Goal: Information Seeking & Learning: Learn about a topic

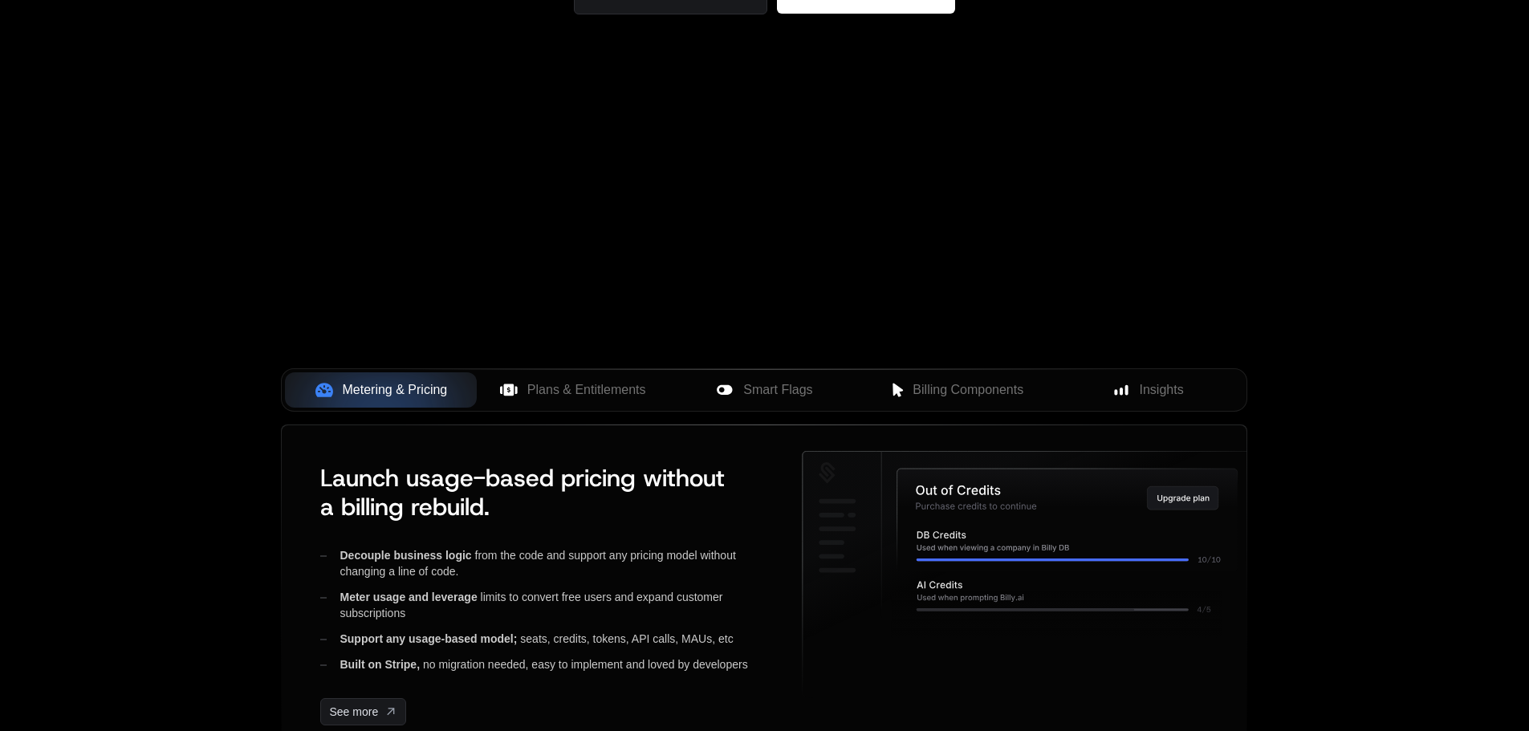
scroll to position [481, 0]
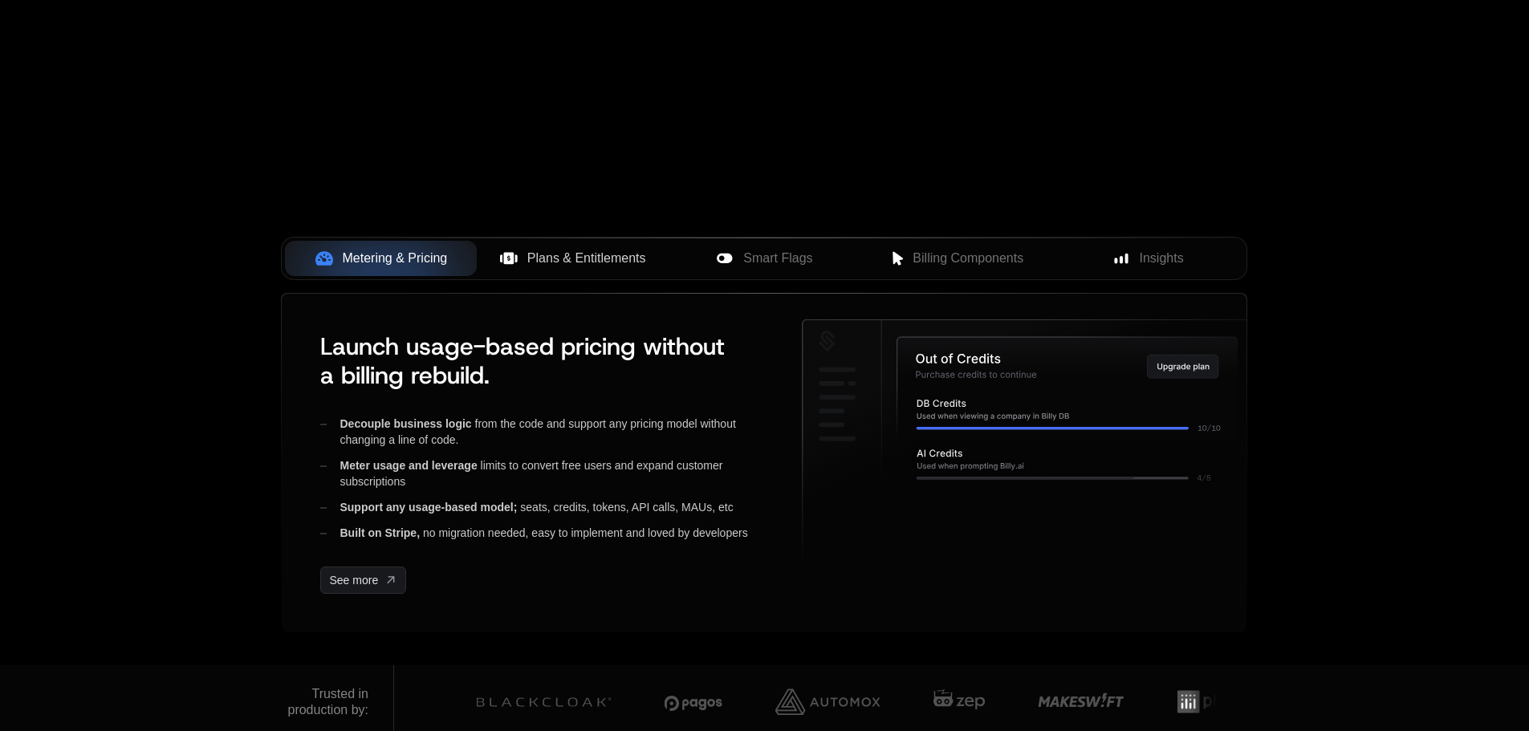
click at [589, 258] on span "Plans & Entitlements" at bounding box center [586, 258] width 119 height 19
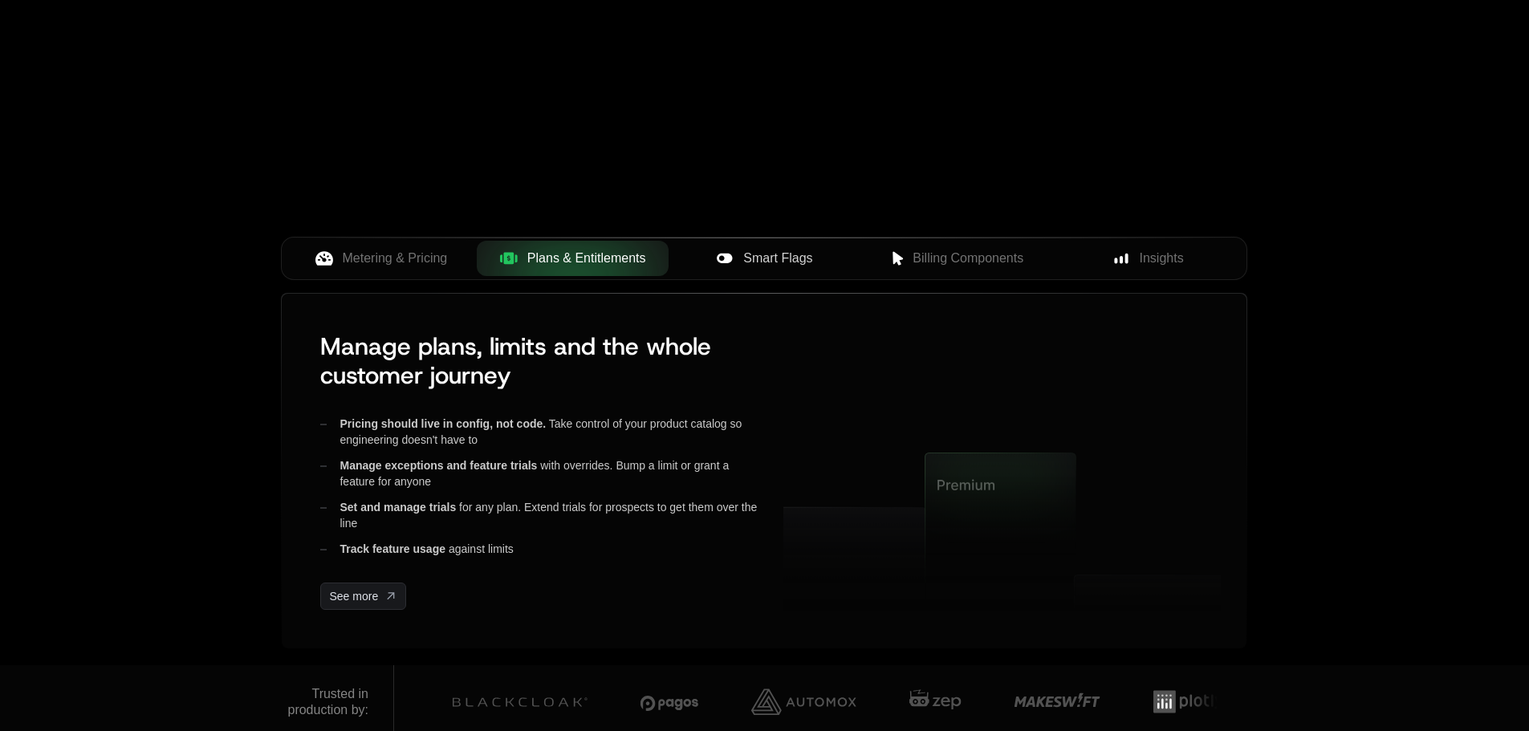
click at [767, 257] on span "Smart Flags" at bounding box center [777, 258] width 69 height 19
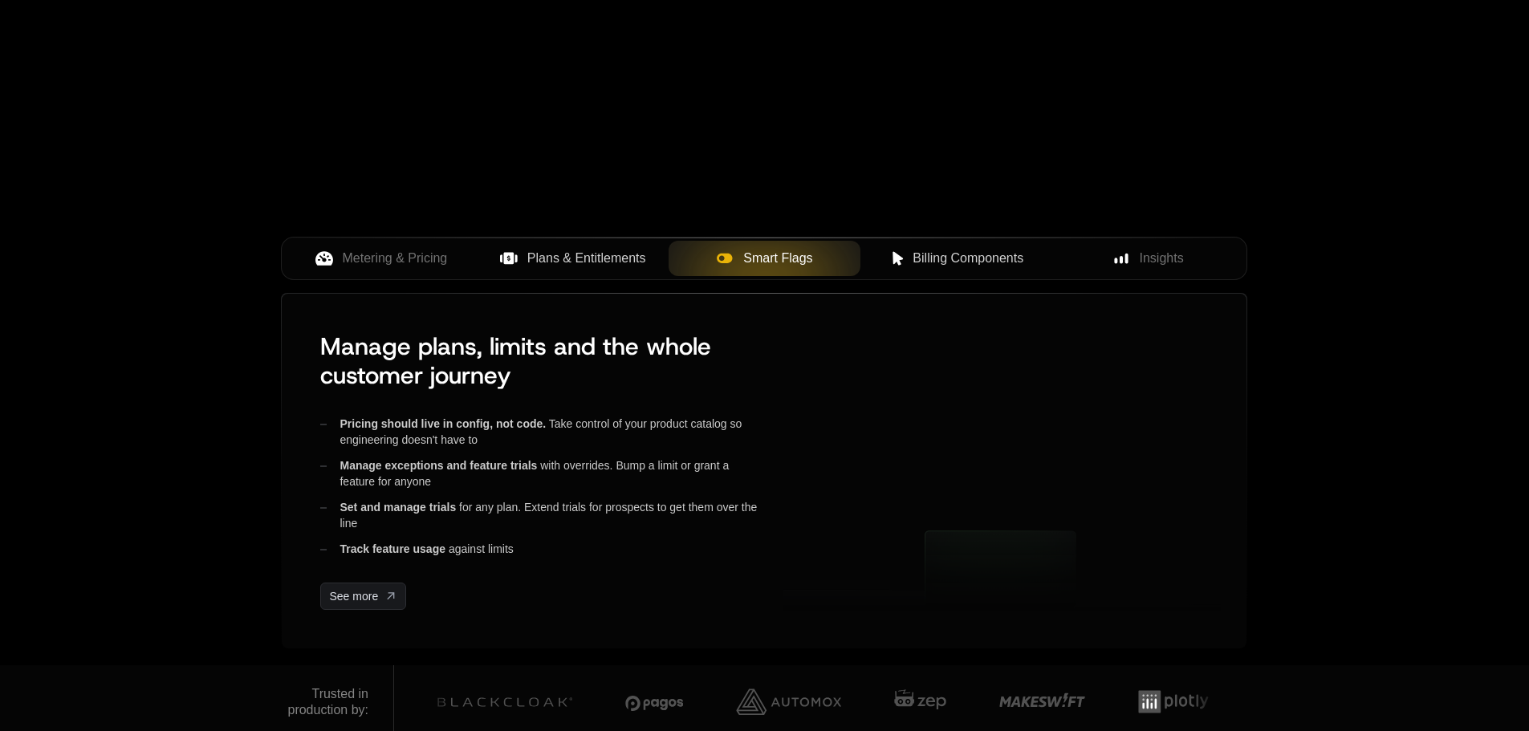
click at [926, 254] on span "Billing Components" at bounding box center [967, 258] width 111 height 19
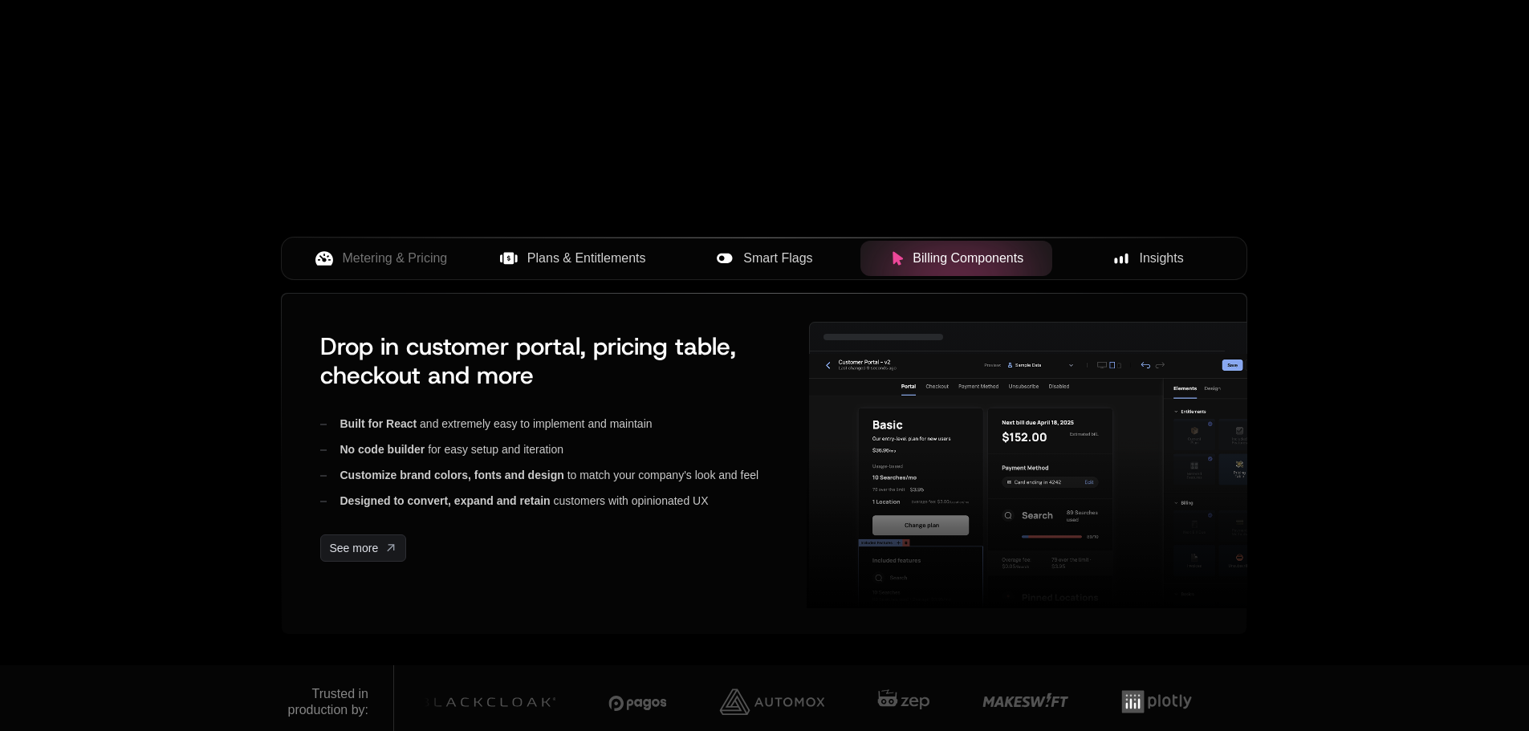
click at [1186, 258] on div "Insights" at bounding box center [1148, 258] width 166 height 19
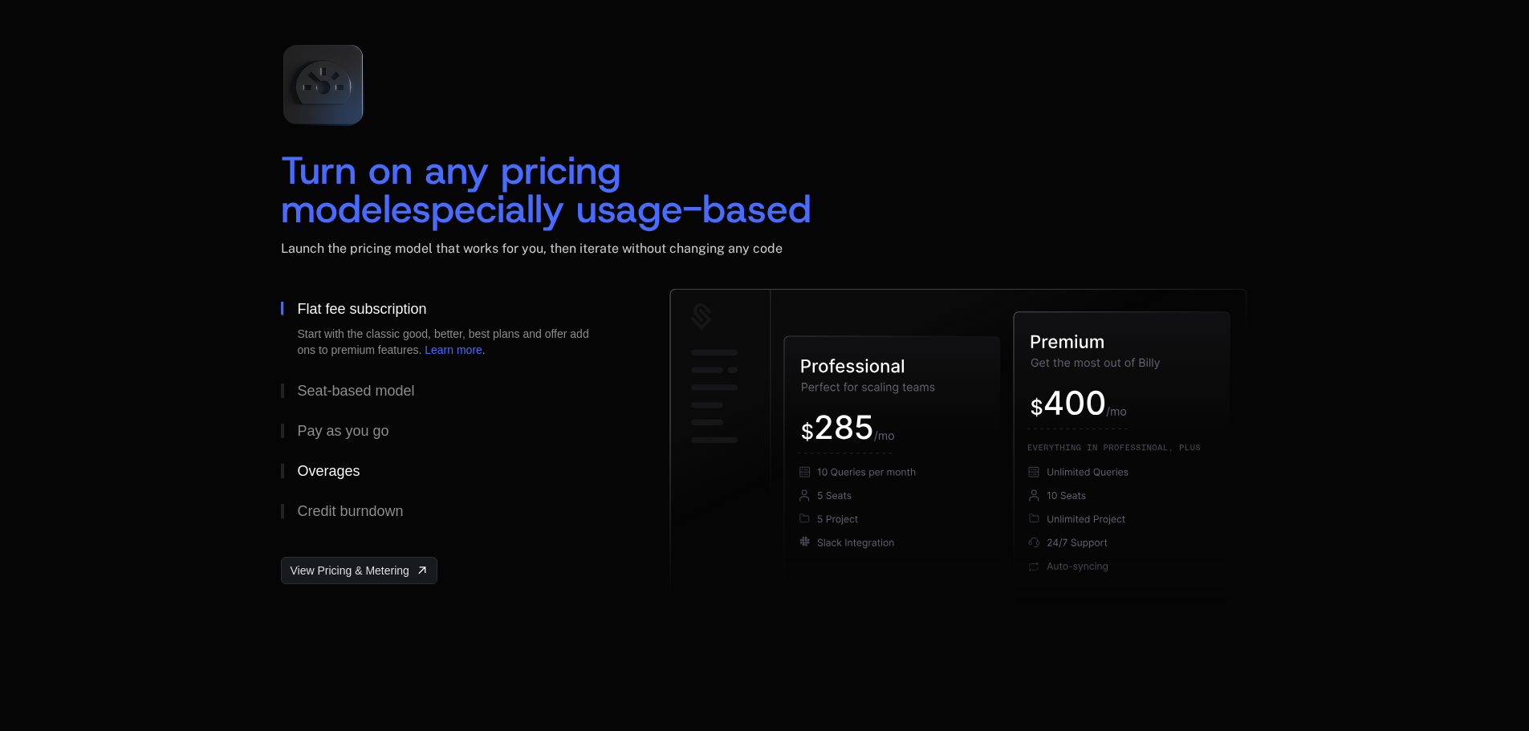
scroll to position [2247, 0]
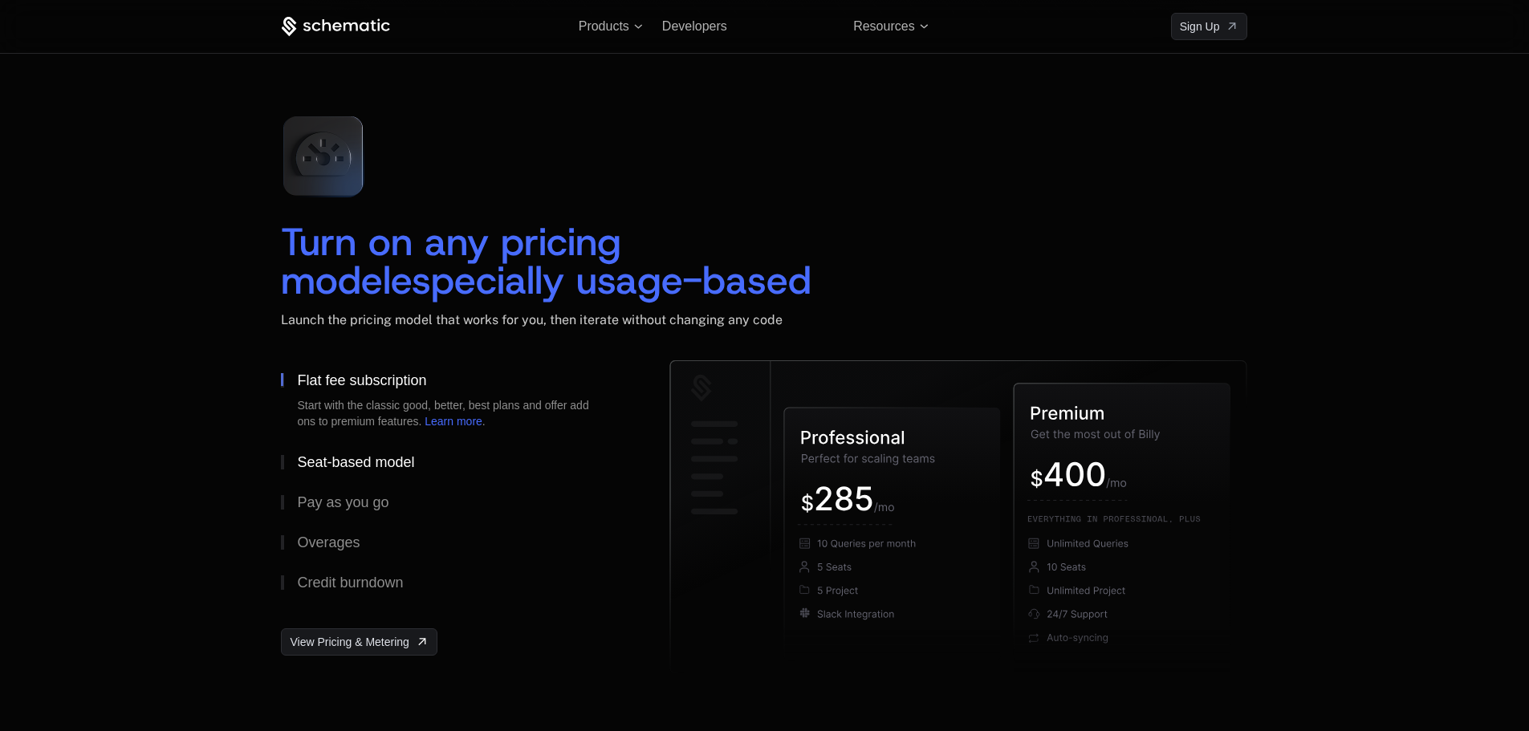
click at [332, 453] on button "Seat-based model" at bounding box center [449, 462] width 337 height 40
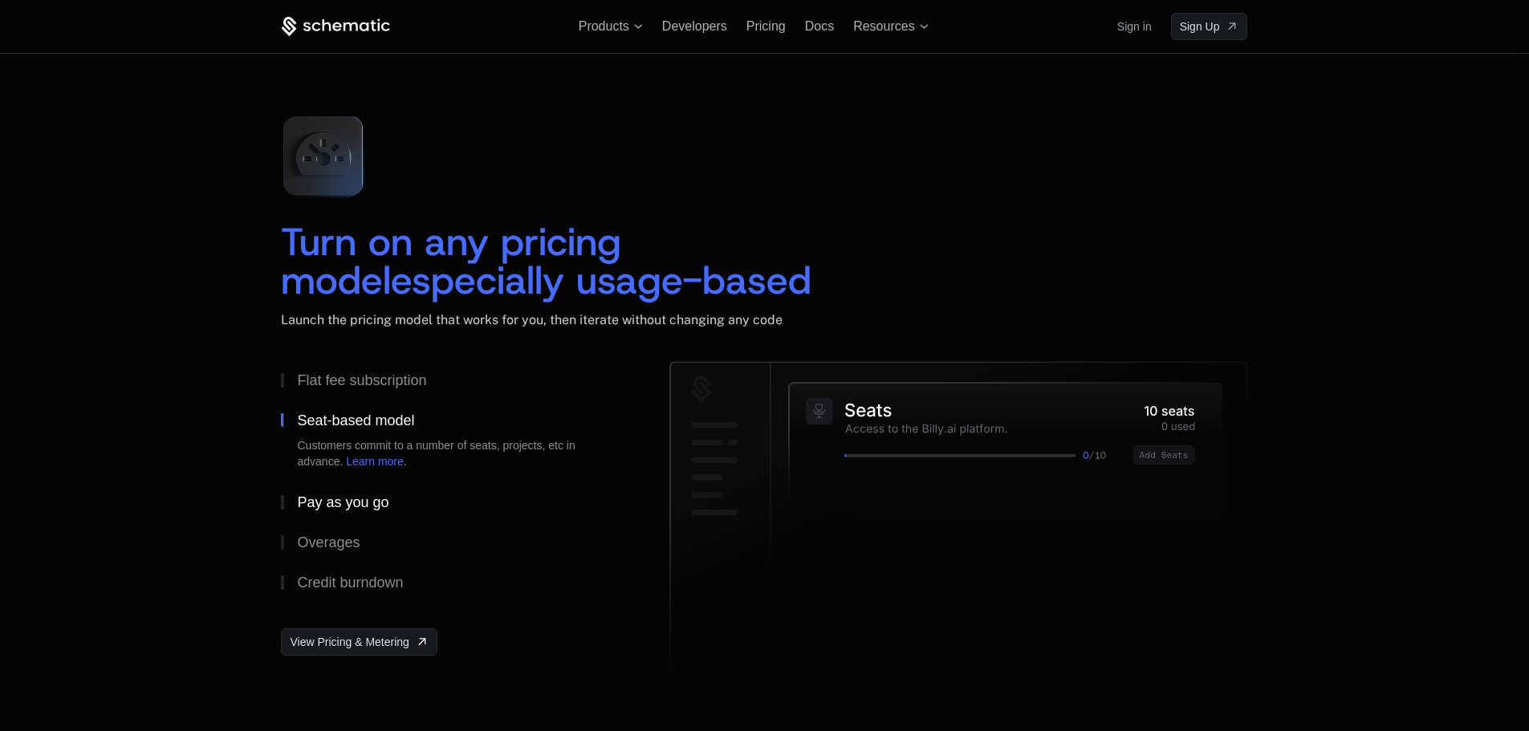
click at [338, 498] on div "Pay as you go" at bounding box center [342, 502] width 91 height 14
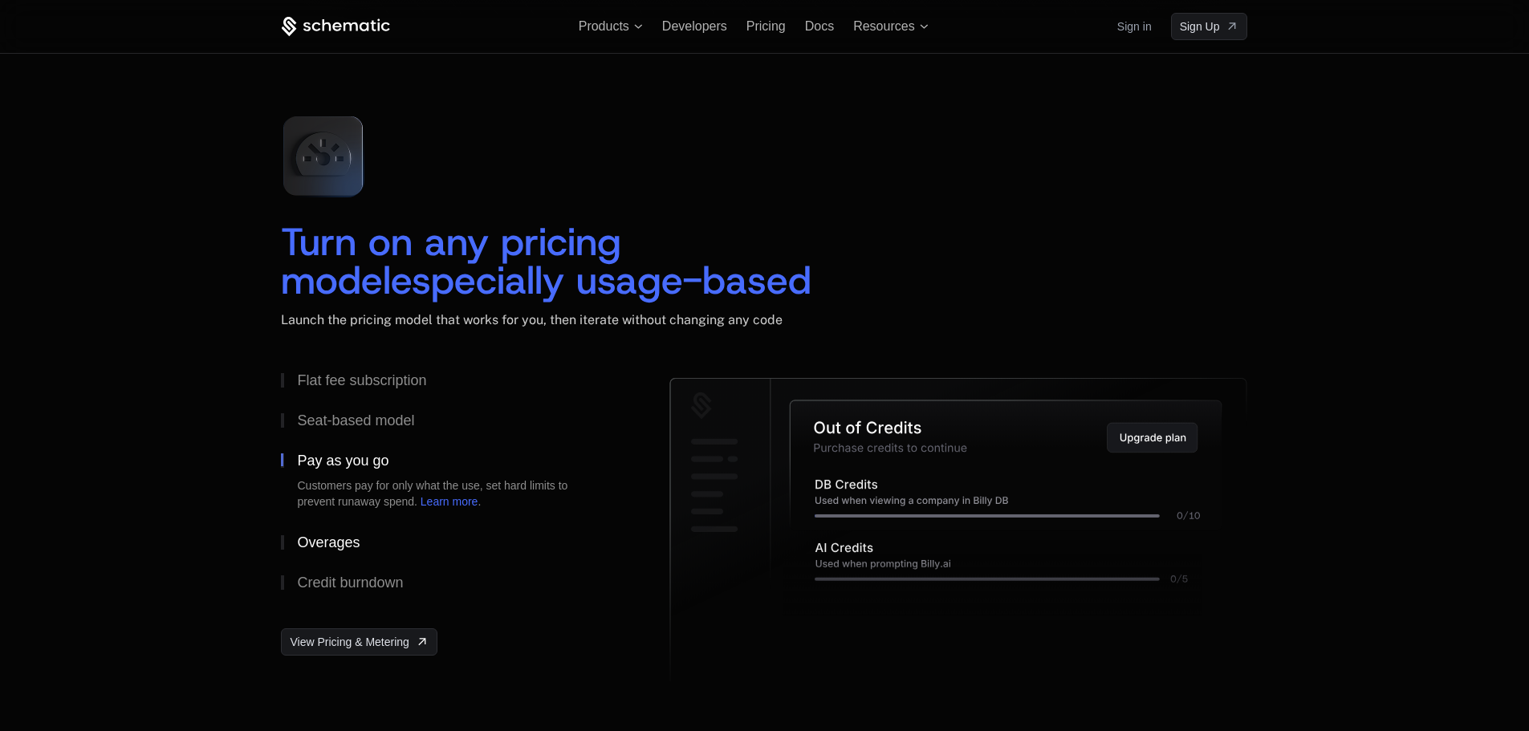
click at [331, 542] on div "Overages" at bounding box center [328, 542] width 63 height 14
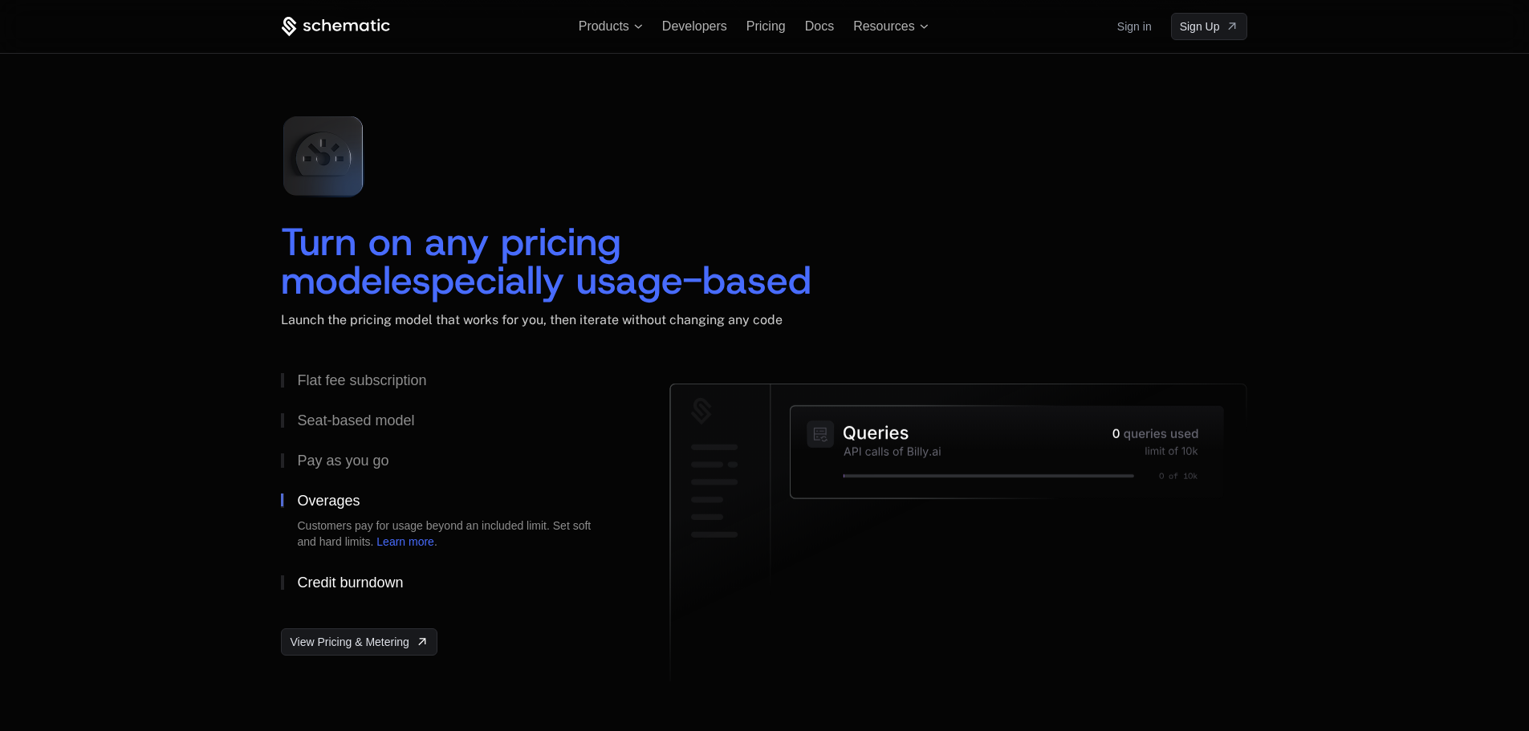
click at [343, 584] on div "Credit burndown" at bounding box center [350, 582] width 106 height 14
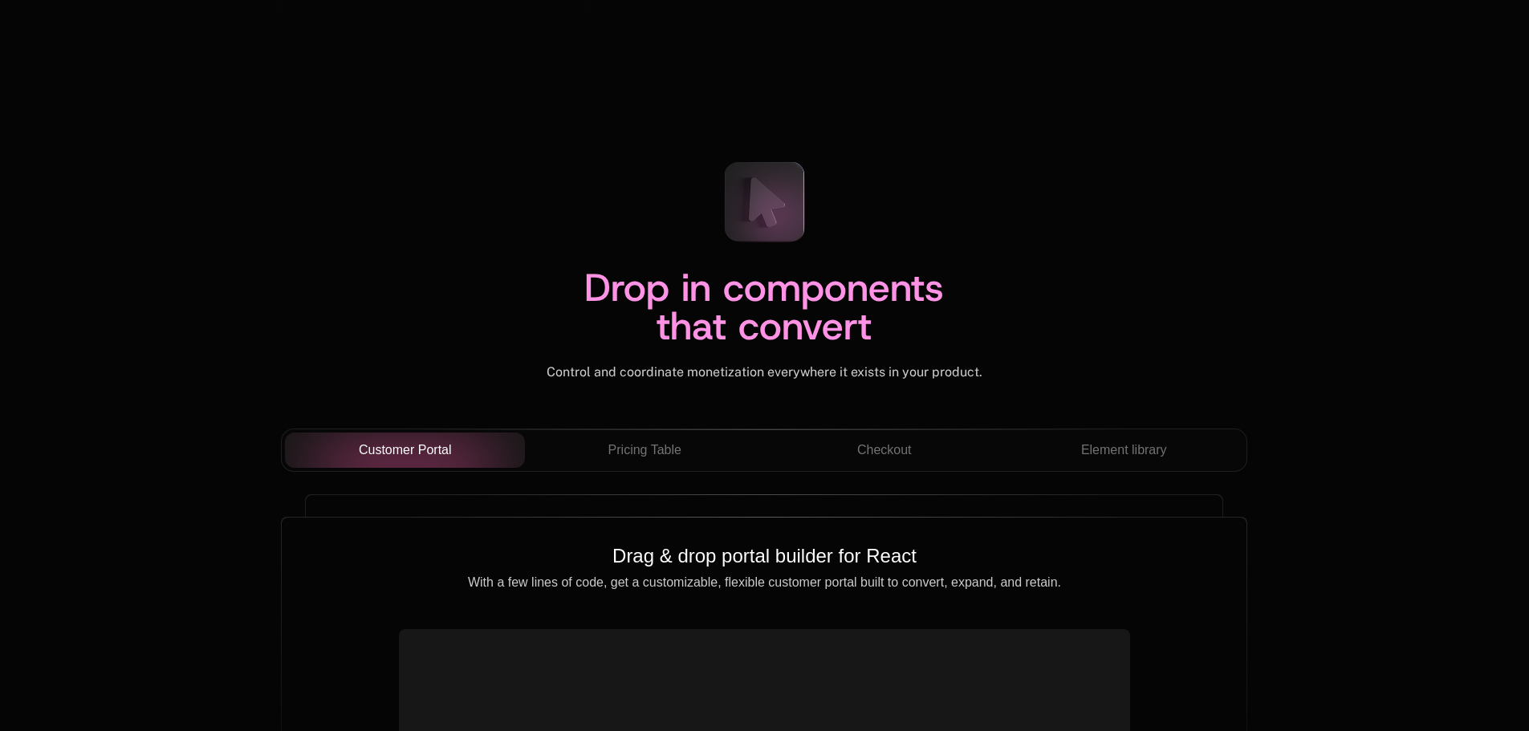
scroll to position [5697, 0]
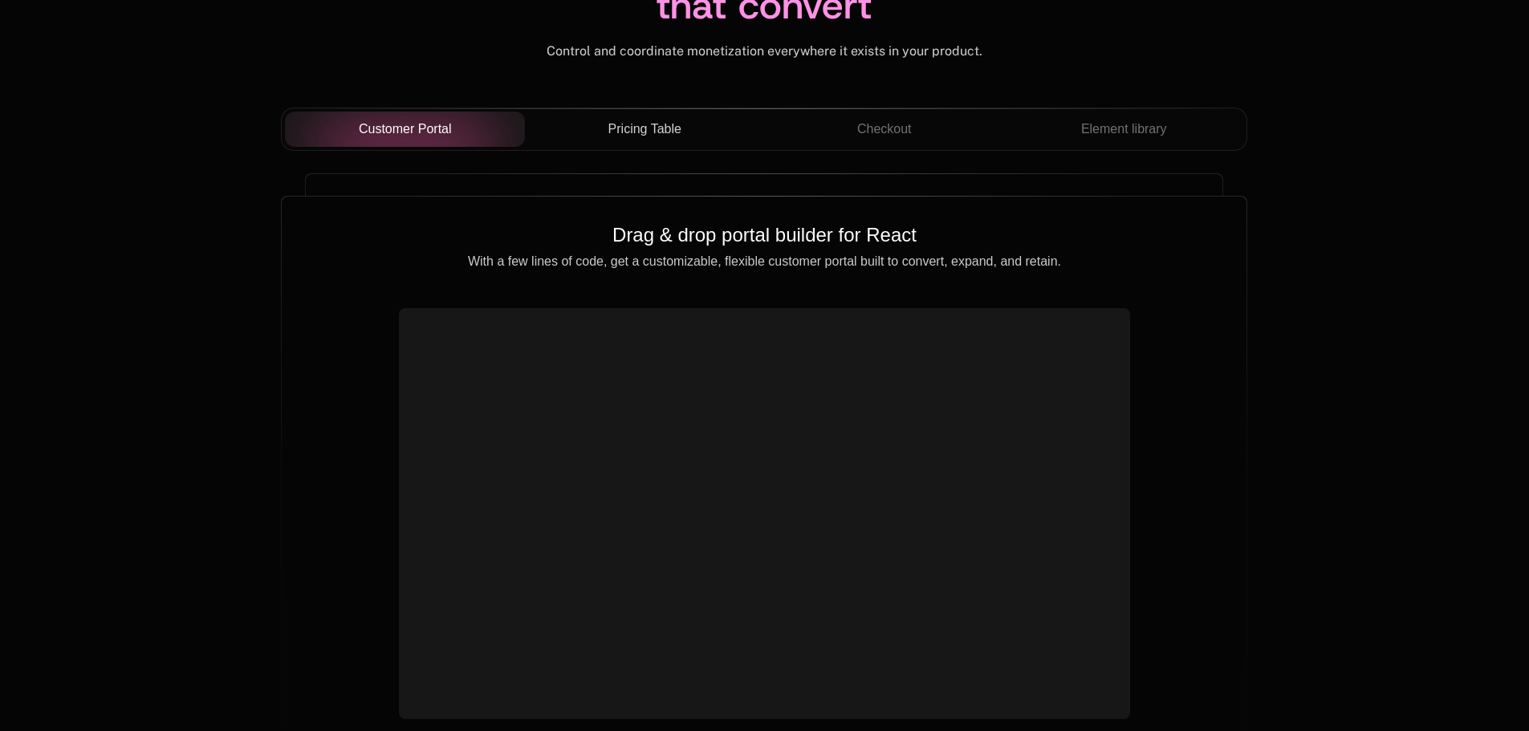
click at [619, 137] on span "Pricing Table" at bounding box center [644, 129] width 73 height 19
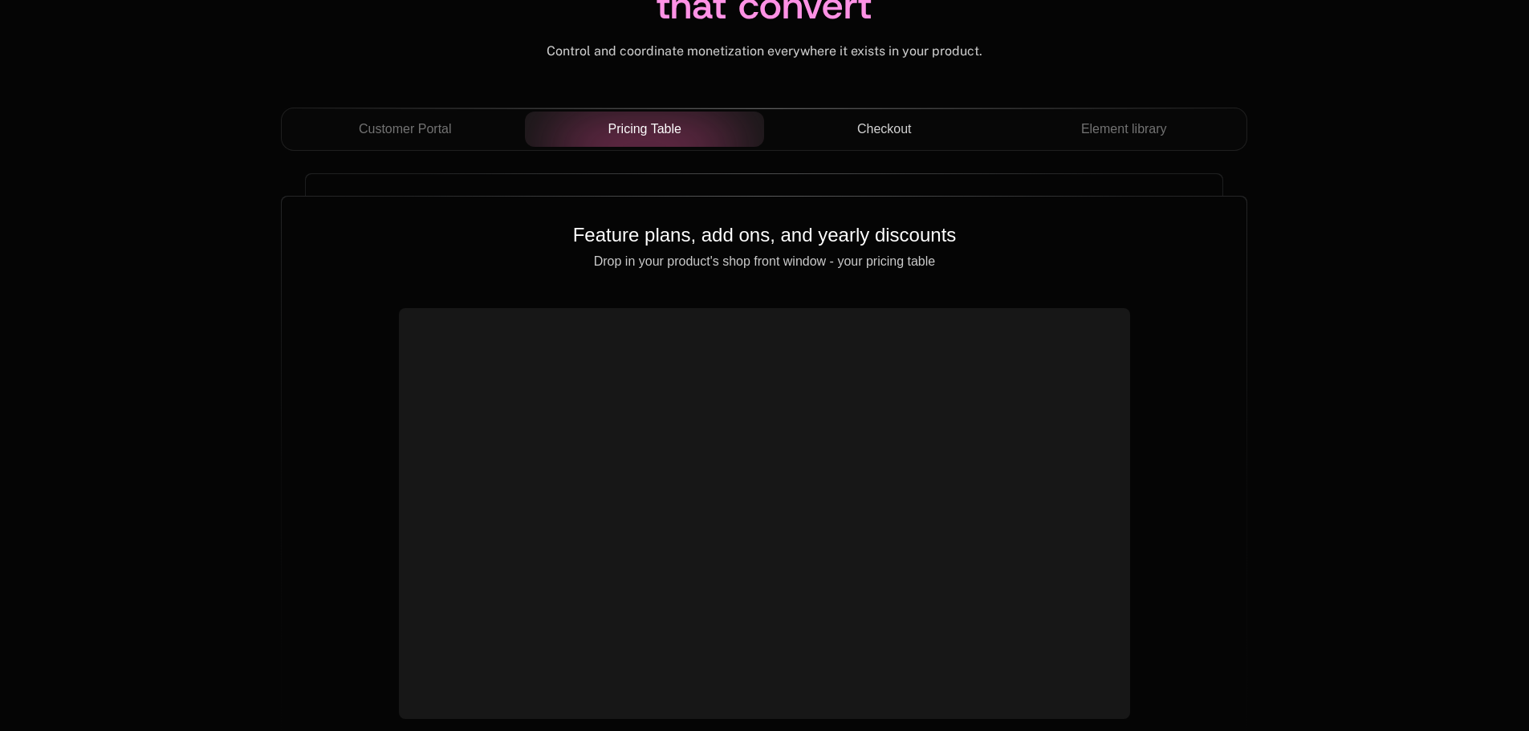
click at [885, 133] on span "Checkout" at bounding box center [884, 129] width 55 height 19
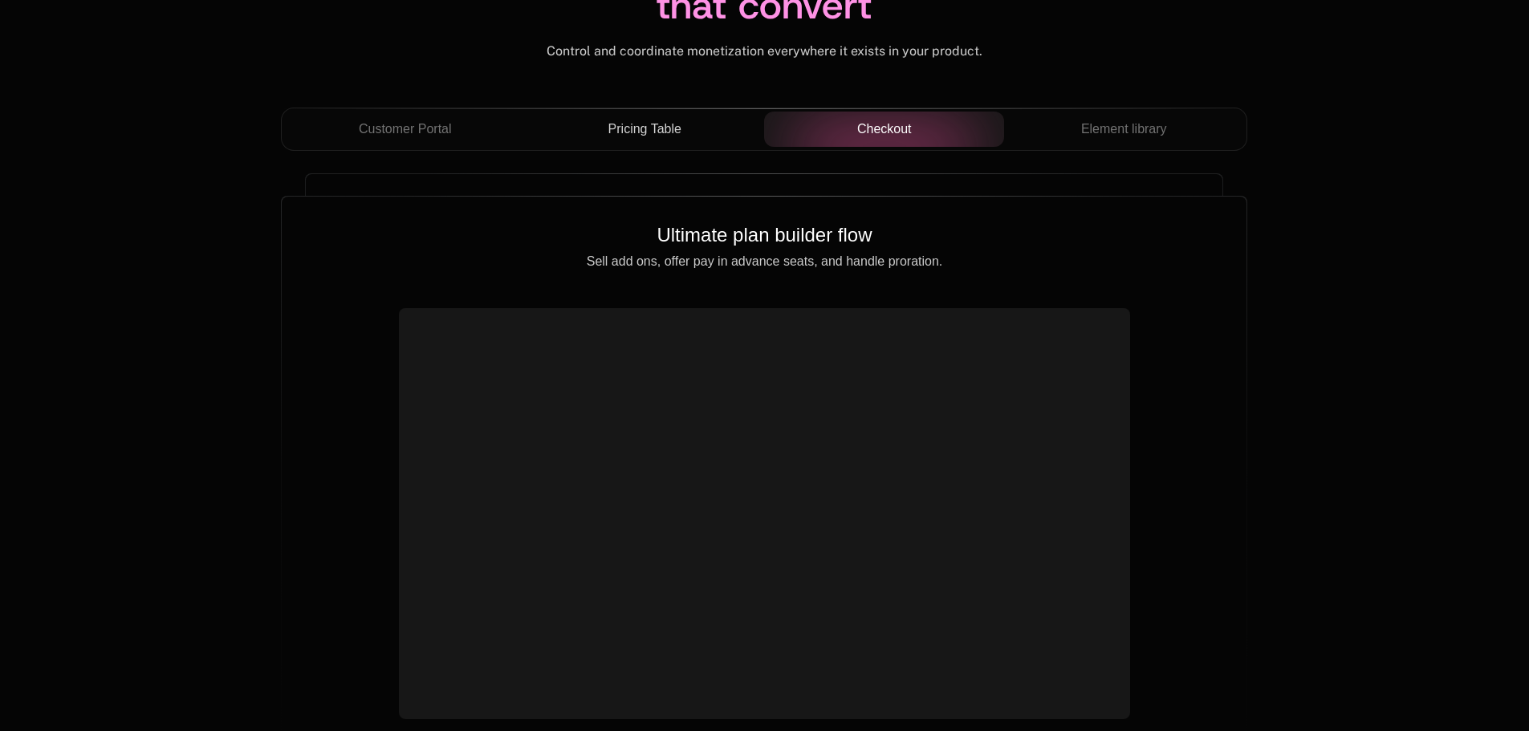
click at [1134, 151] on div "Customer Portal Pricing Table Checkout Element library" at bounding box center [764, 129] width 966 height 43
click at [1115, 140] on button "Element library" at bounding box center [1124, 129] width 240 height 35
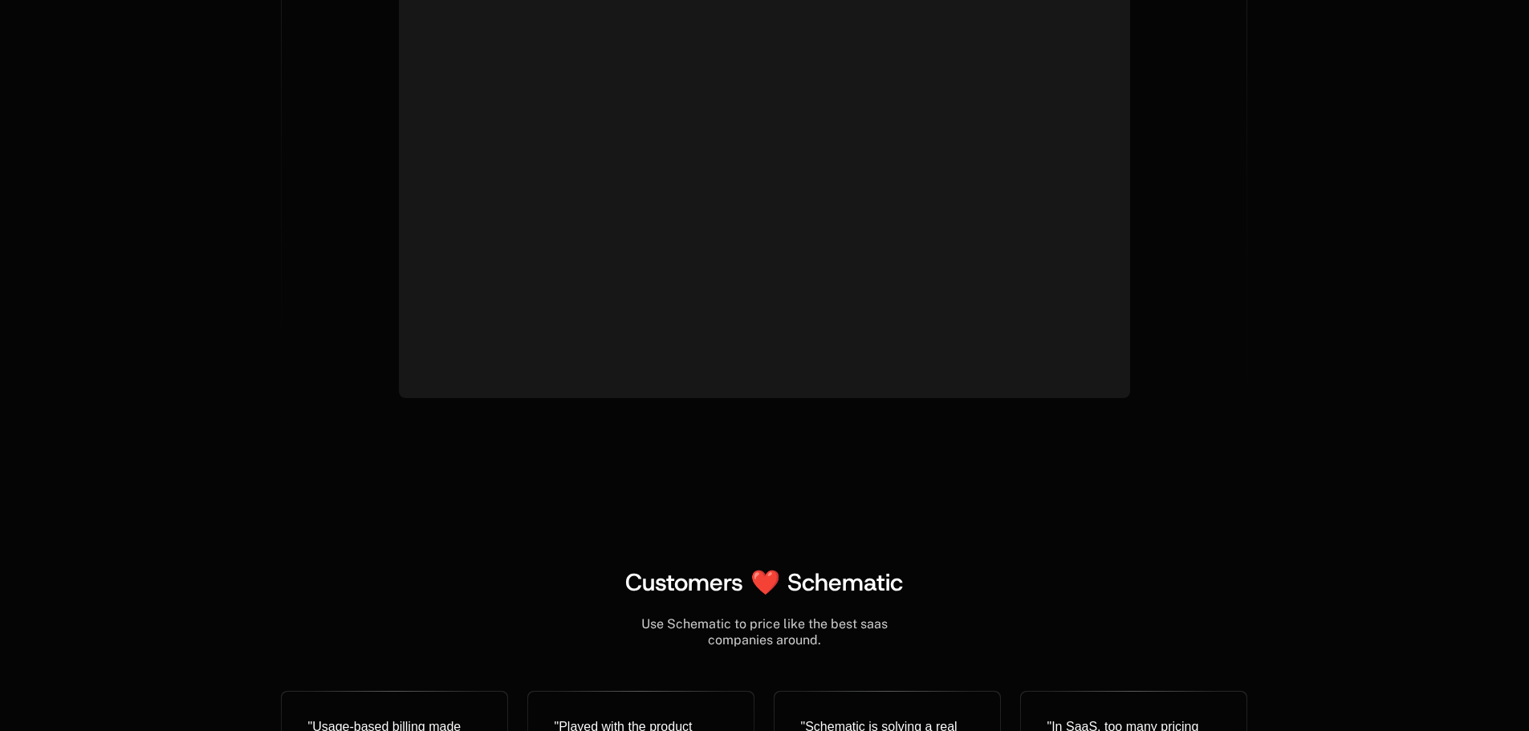
scroll to position [6419, 0]
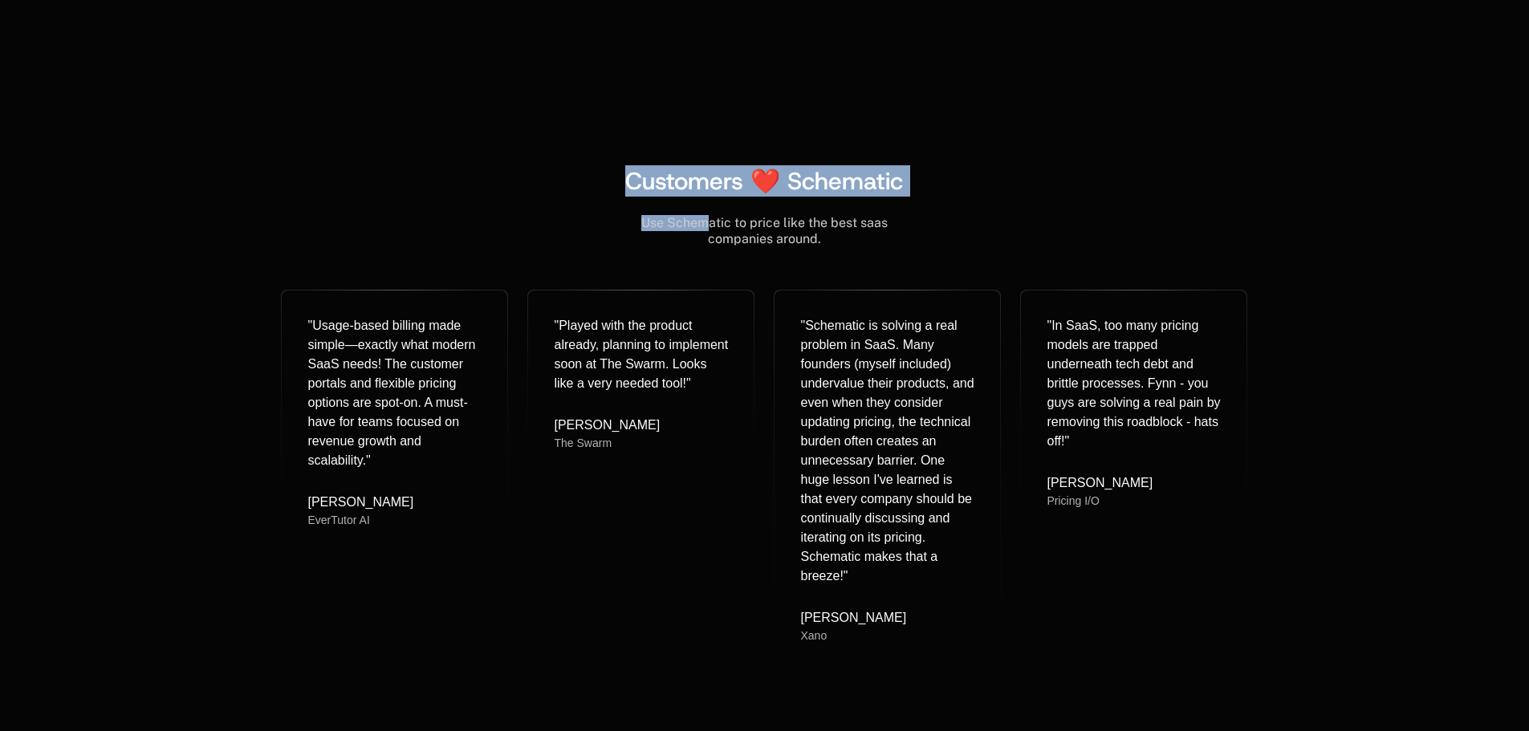
drag, startPoint x: 626, startPoint y: 183, endPoint x: 839, endPoint y: 221, distance: 216.1
click at [810, 218] on div "Customers ❤️ Schematic Use Schematic to price like the best saas companies arou…" at bounding box center [764, 416] width 966 height 499
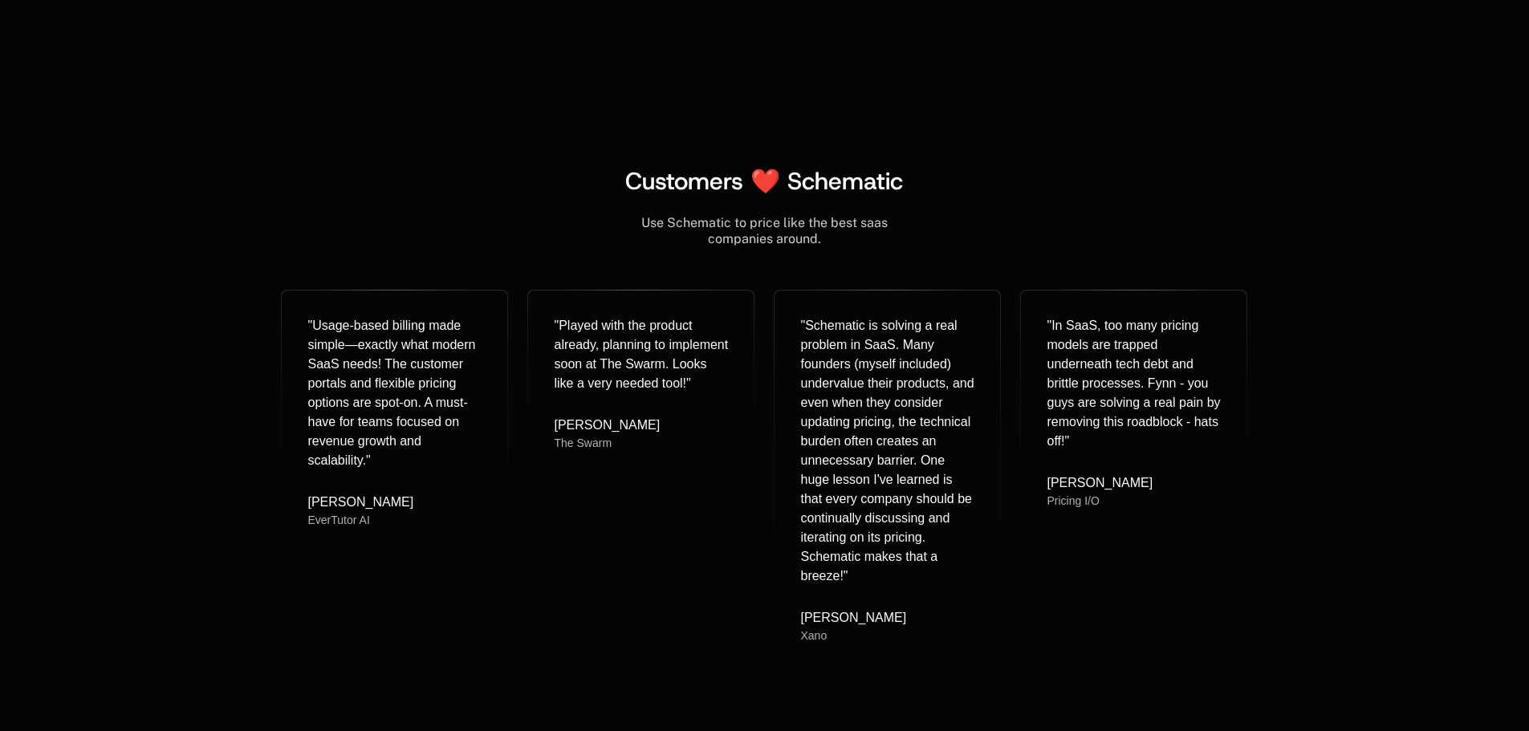
click at [847, 250] on div "Use Schematic to price like the best saas companies around. " Usage-based billi…" at bounding box center [764, 431] width 966 height 470
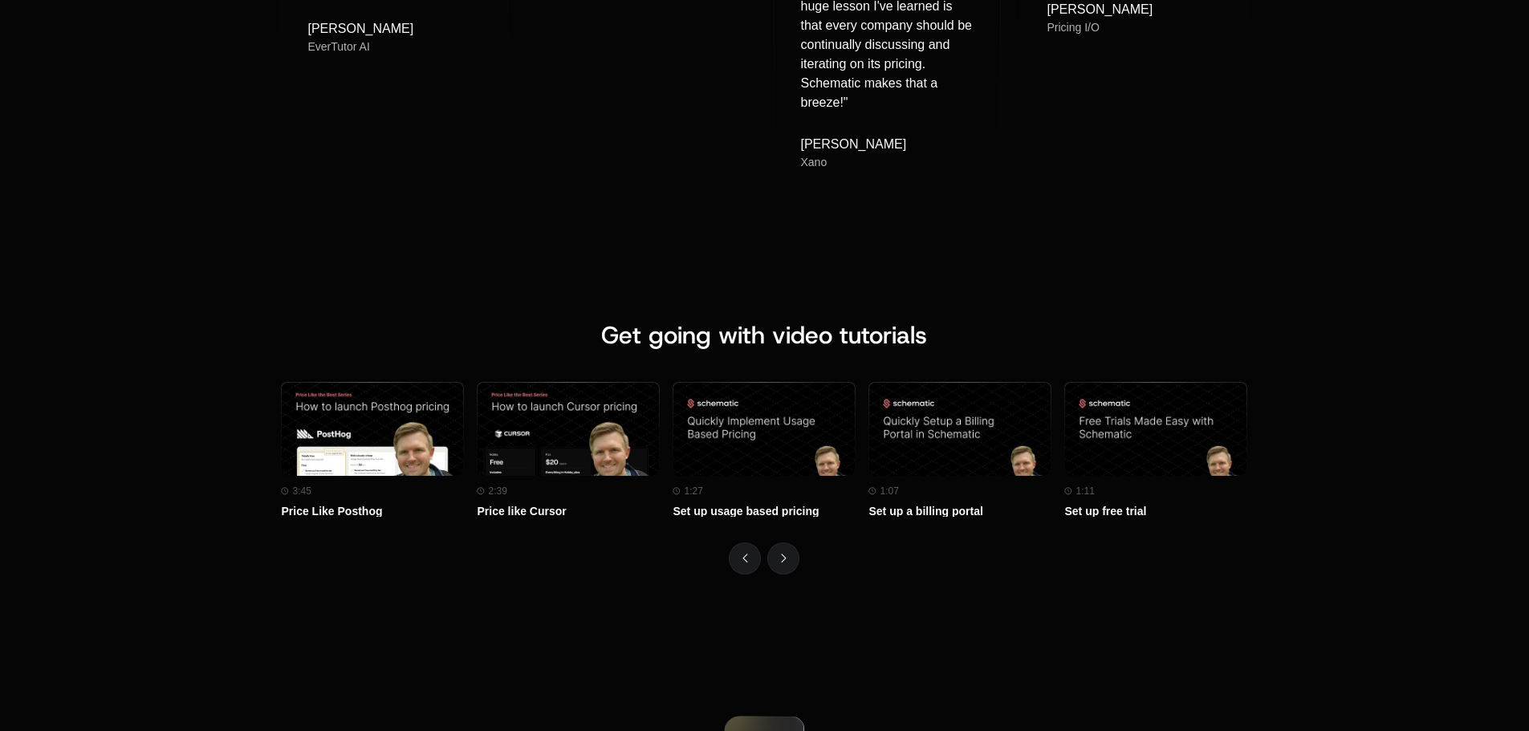
scroll to position [7142, 0]
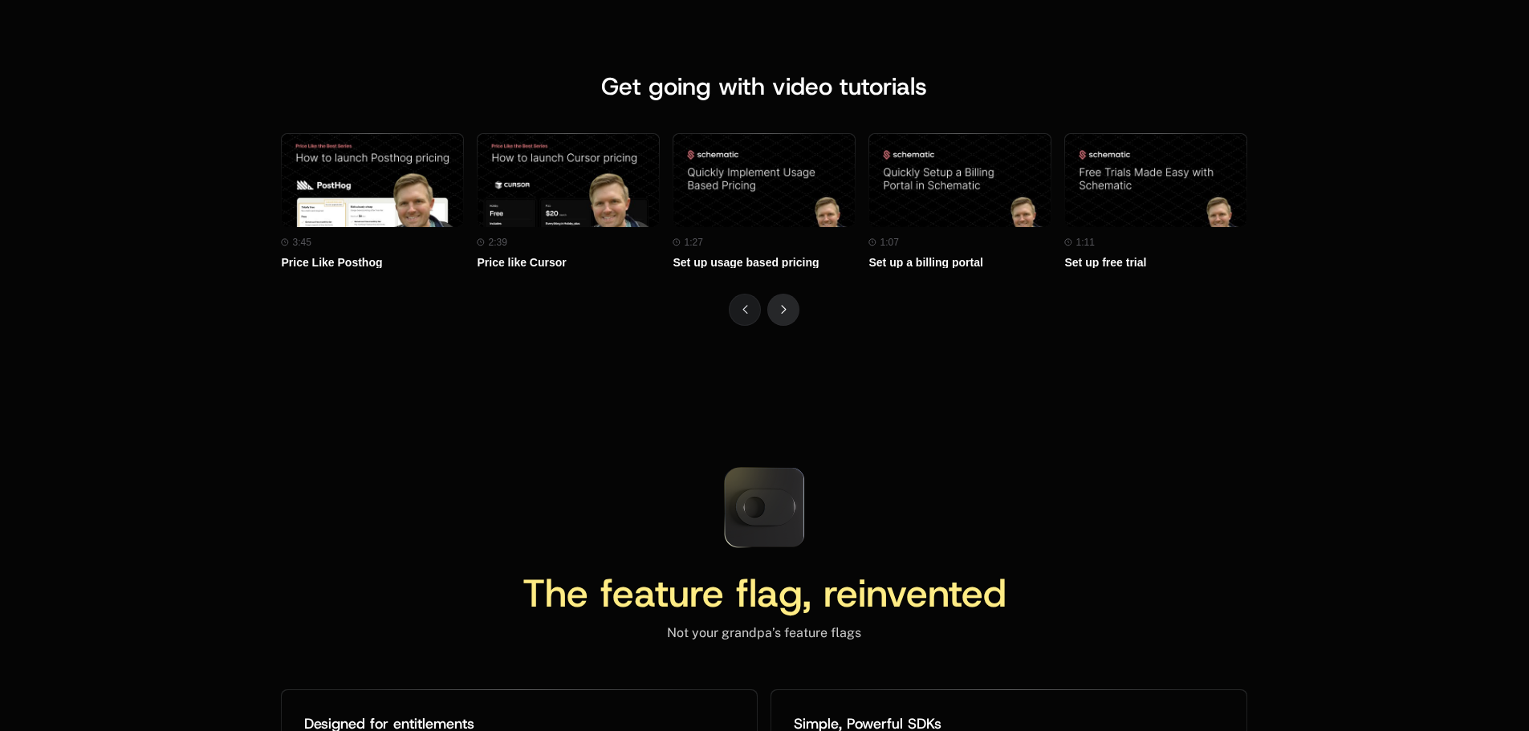
click at [788, 310] on button "Next" at bounding box center [783, 310] width 32 height 32
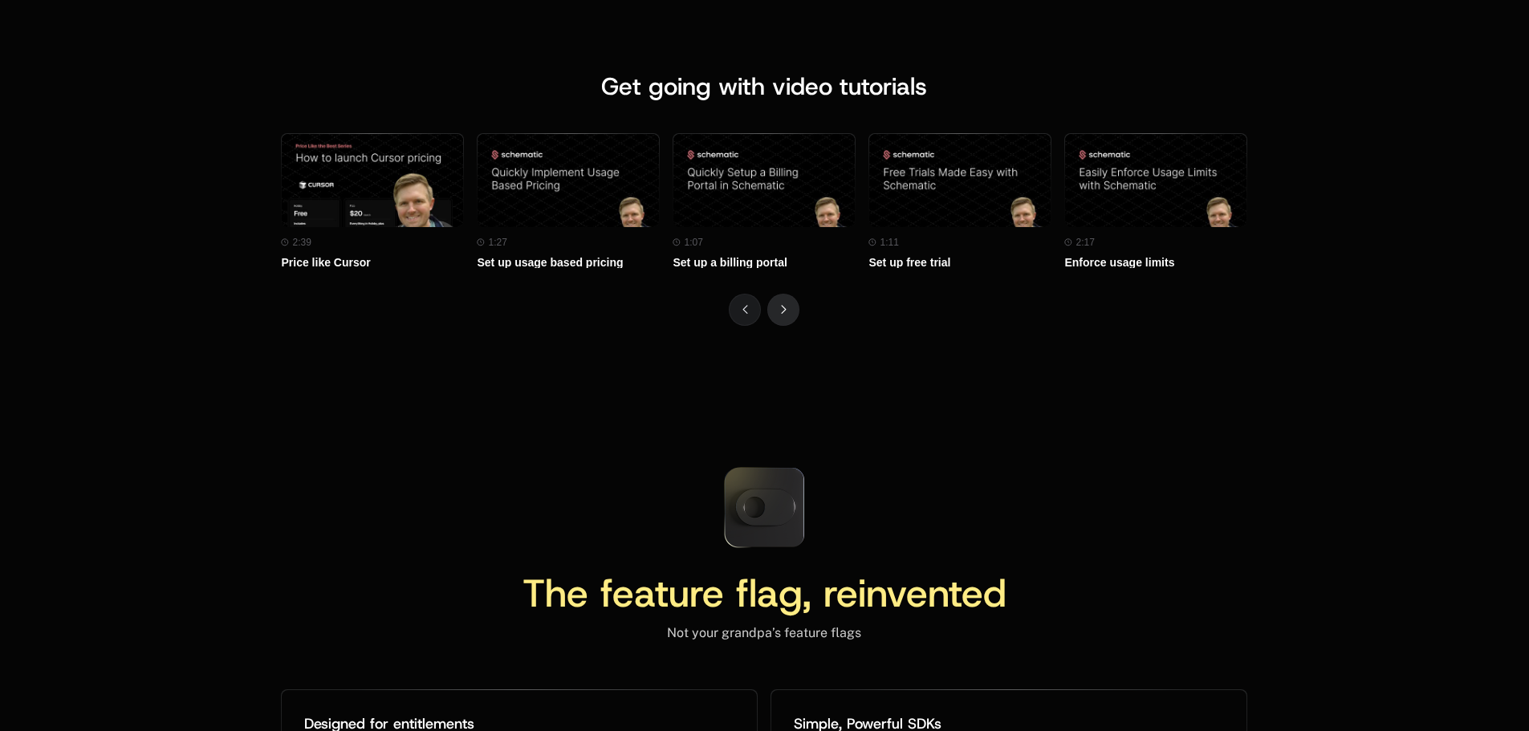
click at [775, 310] on button "Next" at bounding box center [783, 310] width 32 height 32
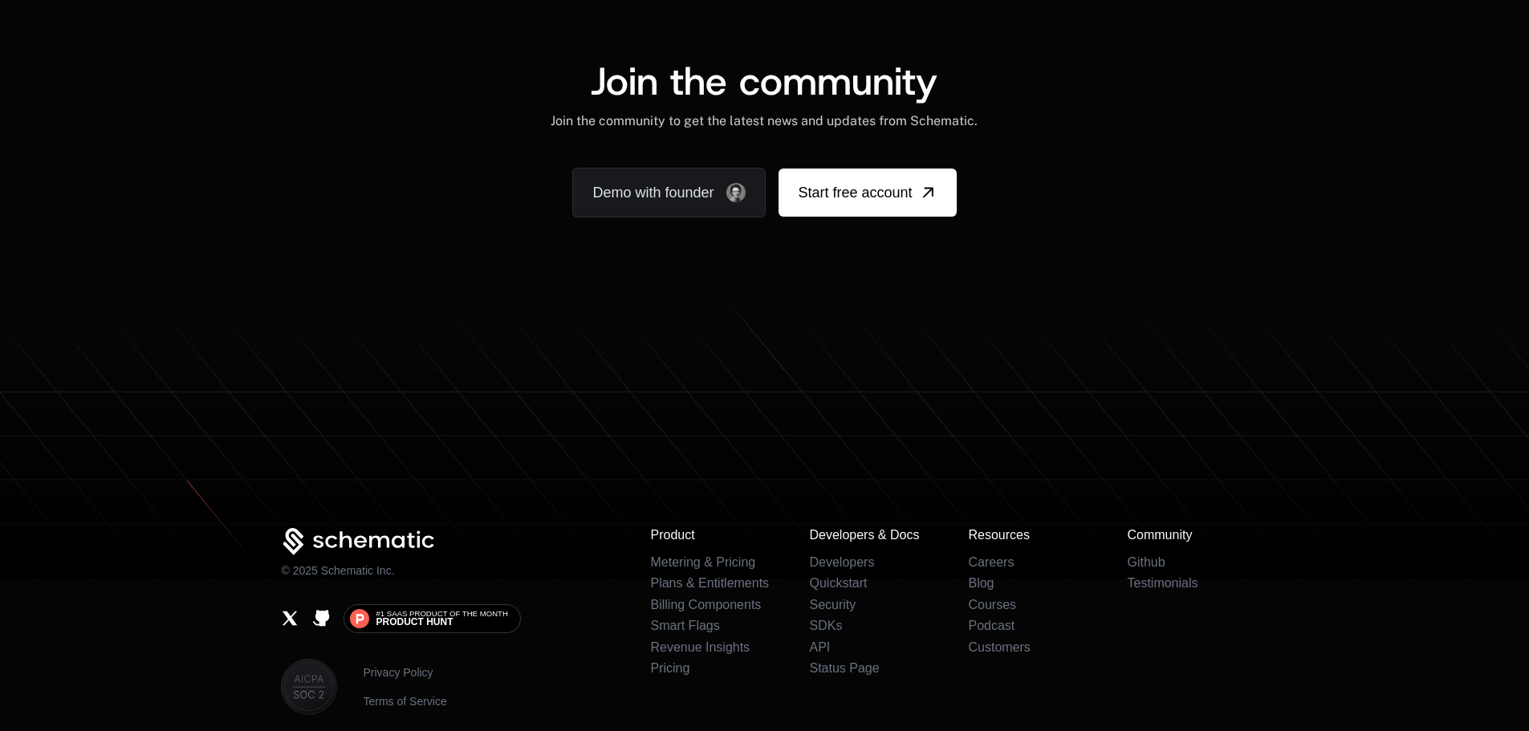
scroll to position [10000, 0]
